Goal: Find specific page/section: Find specific page/section

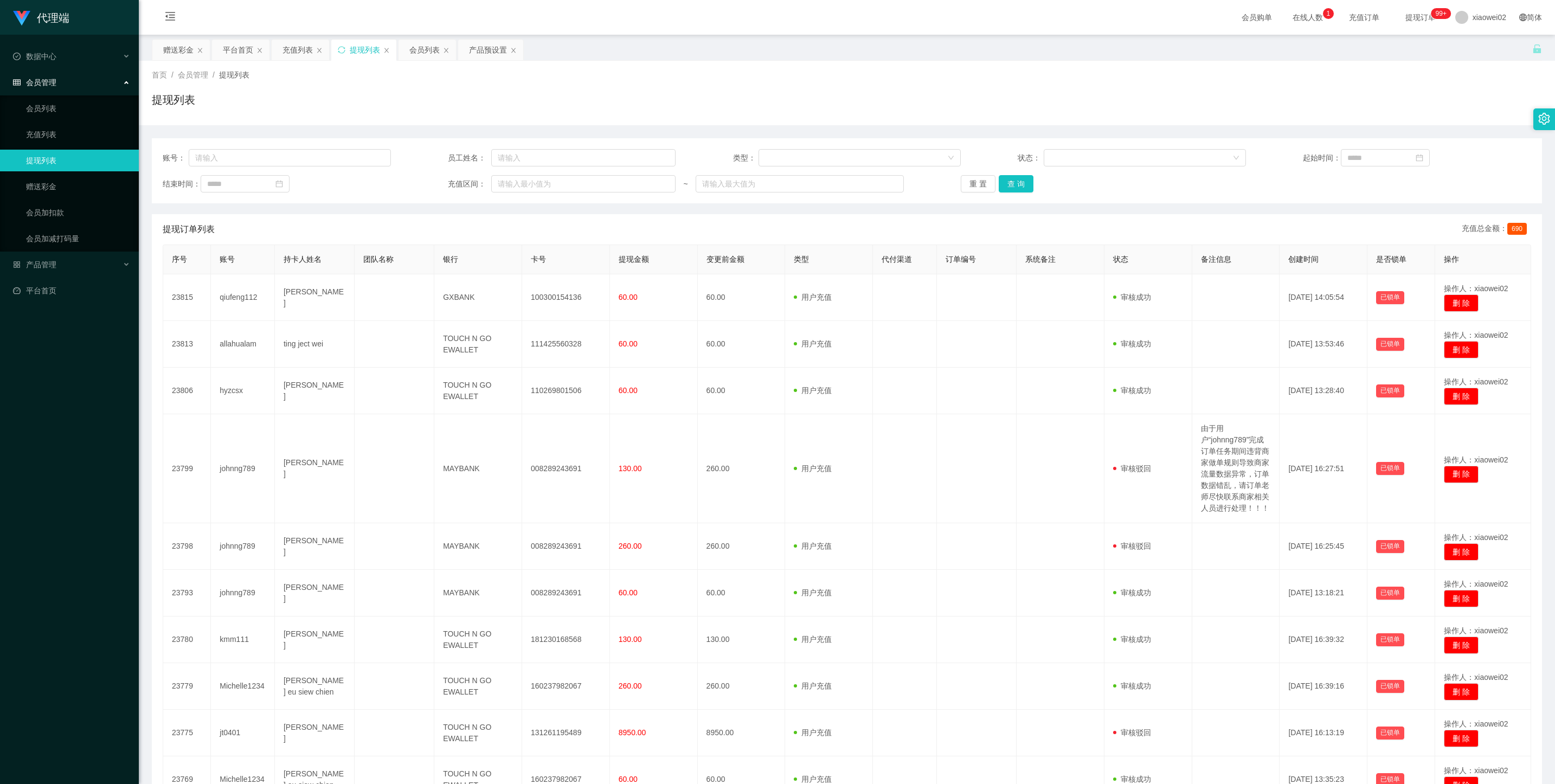
click at [44, 86] on div "会员管理" at bounding box center [69, 82] width 139 height 22
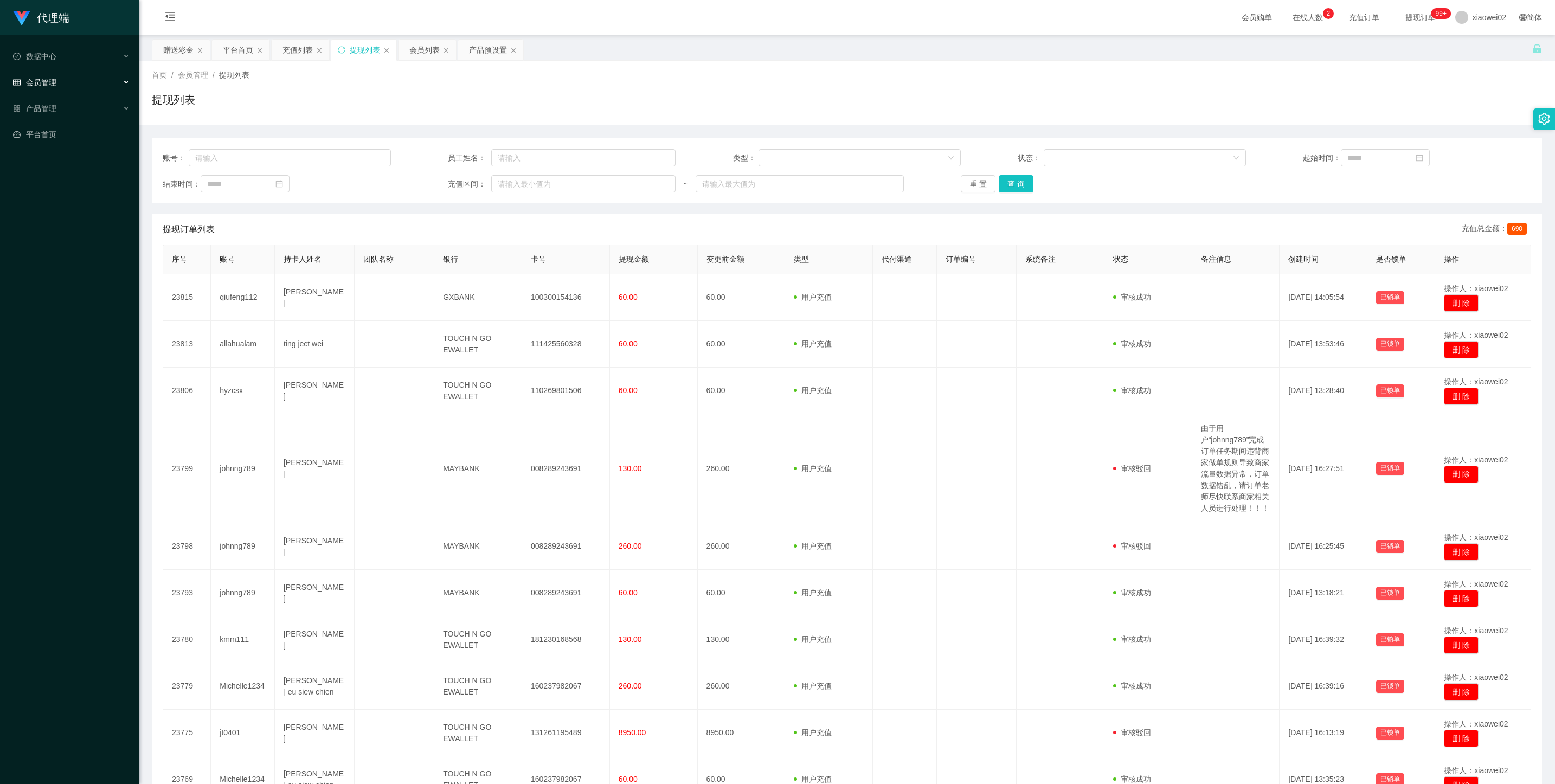
click at [52, 80] on span "会员管理" at bounding box center [35, 82] width 43 height 8
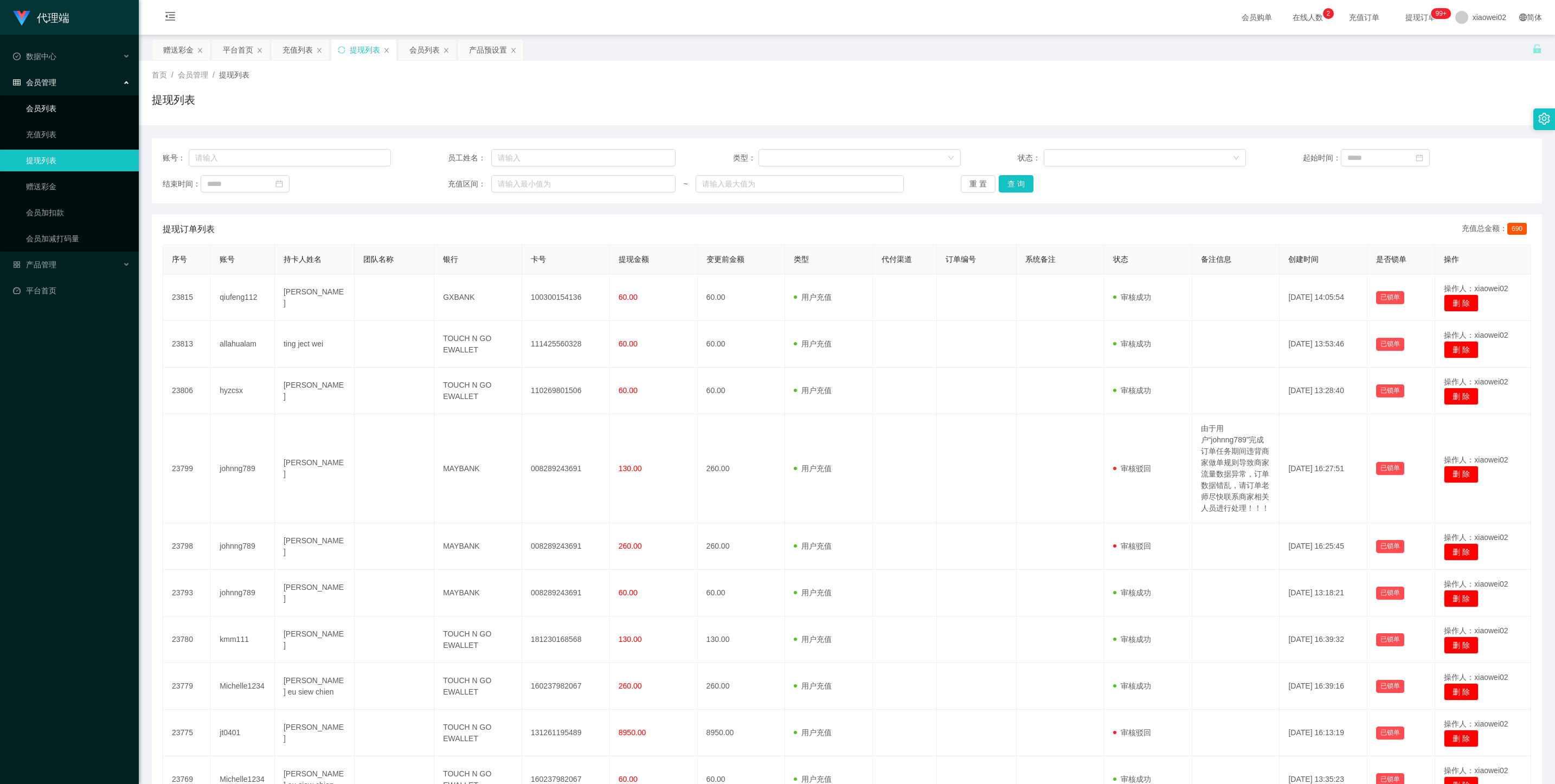
click at [50, 103] on link "会员列表" at bounding box center [78, 108] width 104 height 22
